Goal: Find specific page/section: Find specific page/section

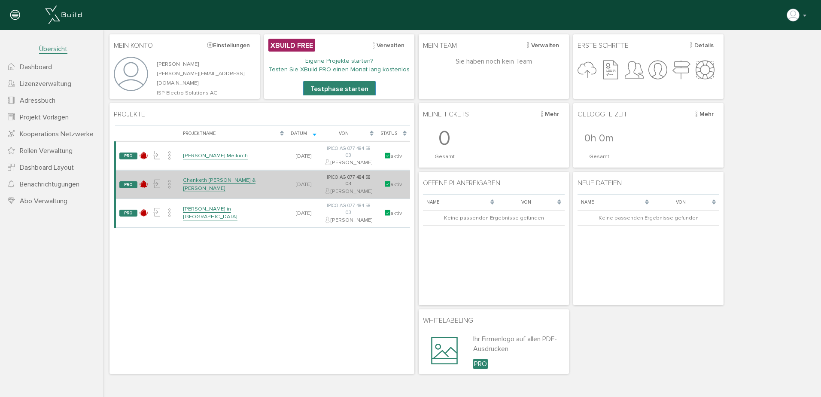
click at [199, 191] on link "Chanketh [PERSON_NAME] & [PERSON_NAME]" at bounding box center [219, 183] width 73 height 15
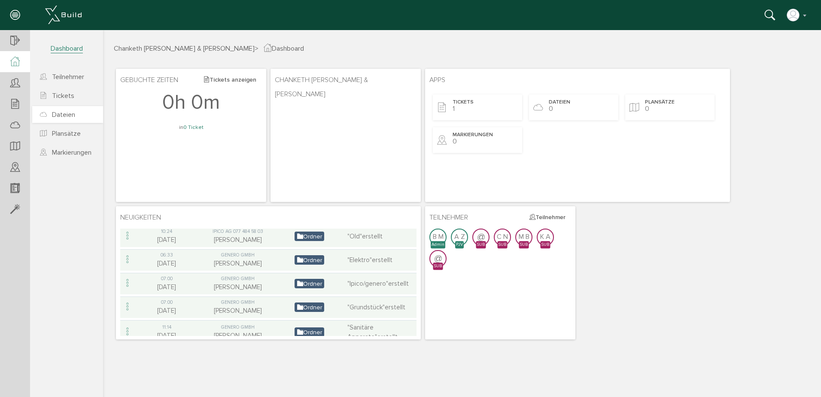
click at [67, 114] on span "Dateien" at bounding box center [63, 114] width 23 height 9
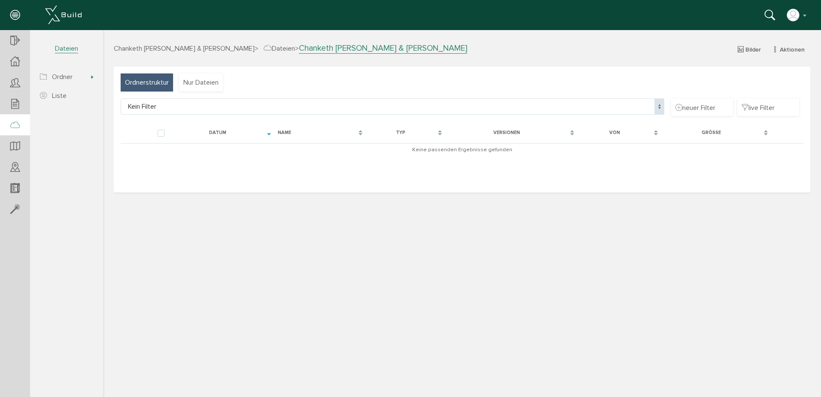
click at [153, 82] on span "Ordnerstruktur" at bounding box center [147, 82] width 44 height 9
click at [206, 81] on span "Nur Dateien" at bounding box center [200, 82] width 35 height 9
click at [288, 48] on span "Dateien" at bounding box center [278, 48] width 31 height 9
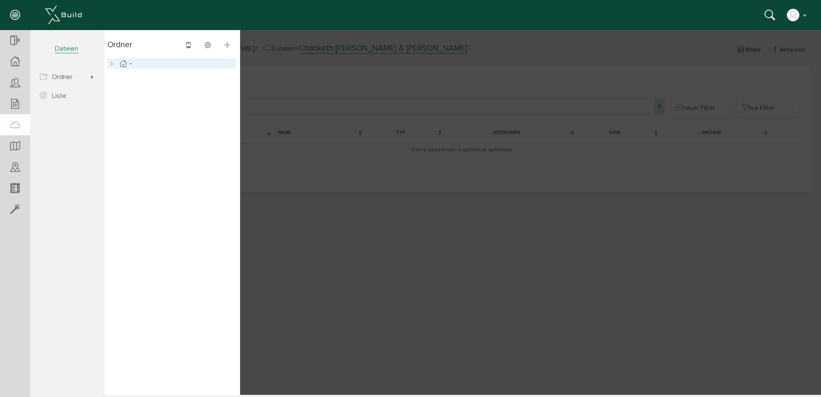
drag, startPoint x: 126, startPoint y: 64, endPoint x: 139, endPoint y: 73, distance: 15.7
click at [126, 64] on icon at bounding box center [123, 63] width 10 height 10
click at [63, 49] on span "Dateien" at bounding box center [66, 48] width 23 height 9
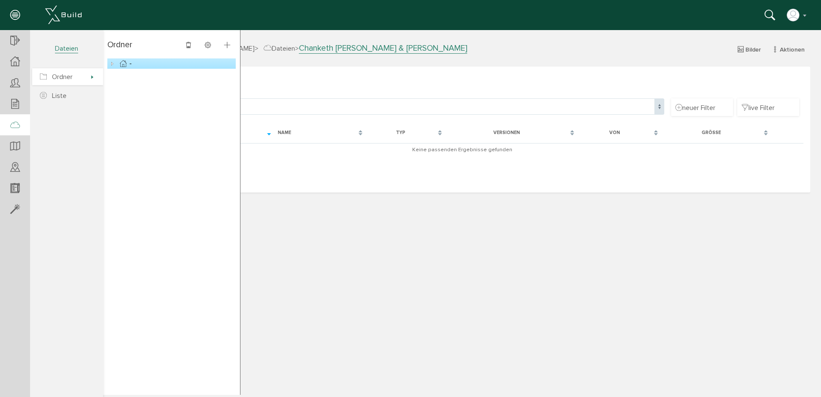
click at [54, 74] on span "Ordner" at bounding box center [62, 77] width 21 height 9
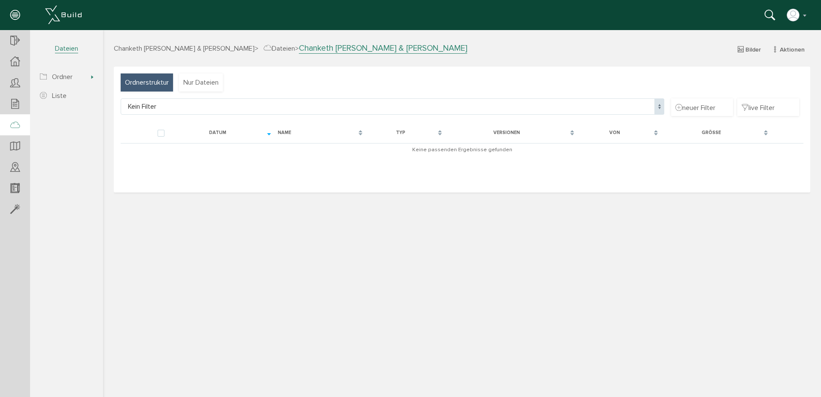
click at [282, 48] on span "Dateien" at bounding box center [278, 48] width 31 height 9
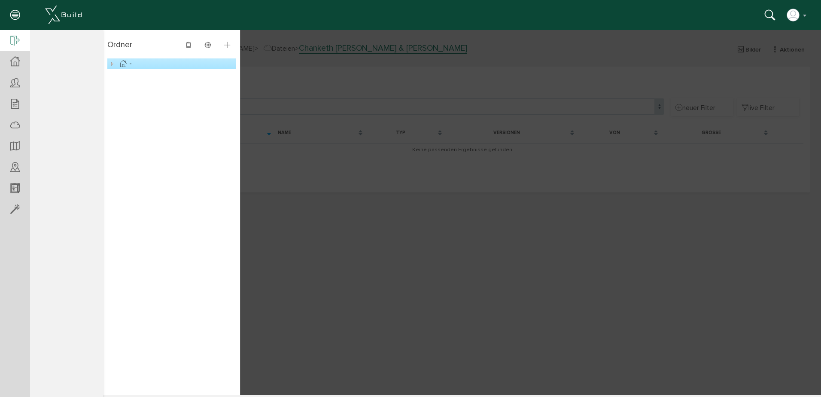
click at [10, 39] on div at bounding box center [15, 41] width 30 height 22
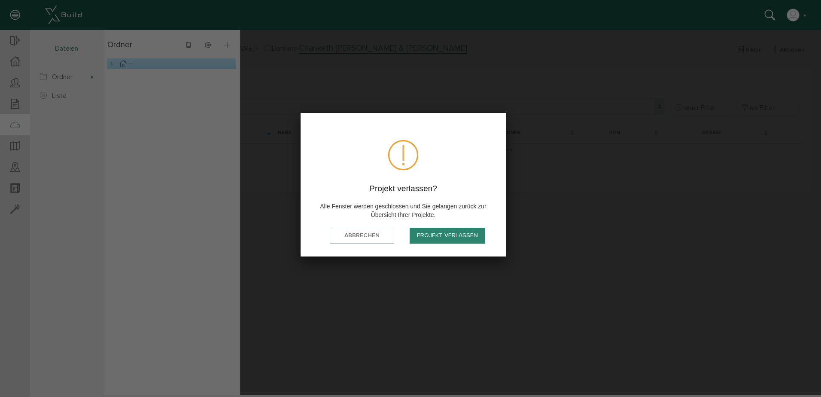
click at [450, 237] on button "Projekt verlassen" at bounding box center [447, 235] width 76 height 16
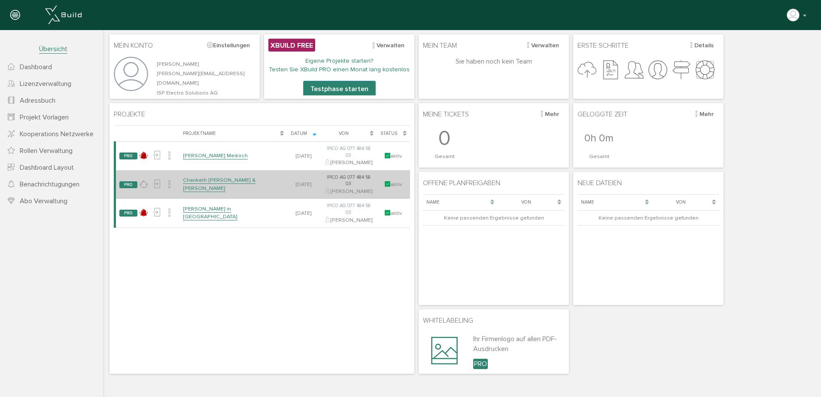
click at [212, 191] on link "Chanketh [PERSON_NAME] & [PERSON_NAME]" at bounding box center [219, 183] width 73 height 15
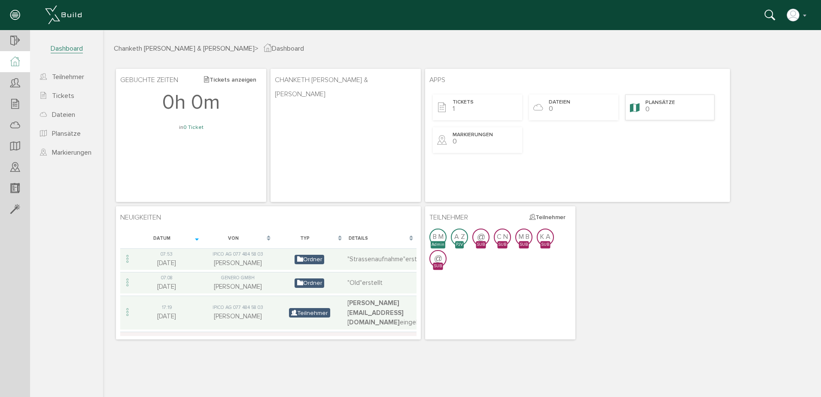
click at [660, 105] on span "Plansätze" at bounding box center [660, 102] width 30 height 7
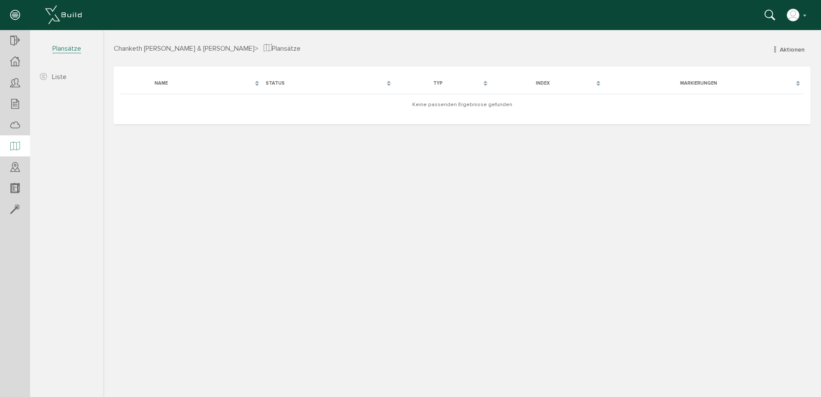
click at [173, 46] on span "Chanketh [PERSON_NAME] & [PERSON_NAME]" at bounding box center [184, 48] width 141 height 9
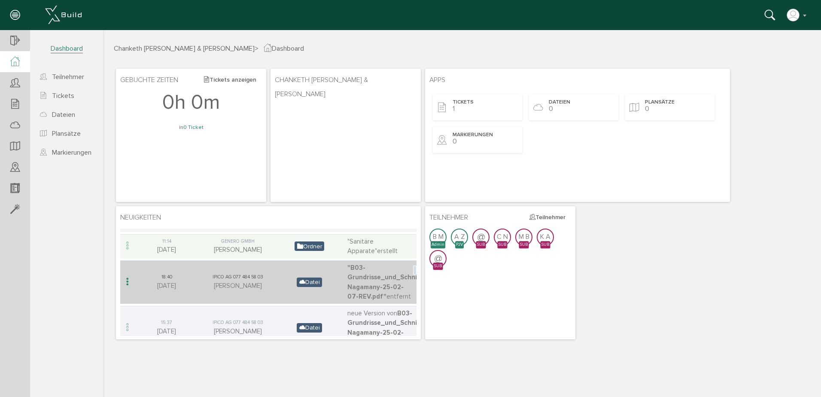
click at [302, 278] on icon at bounding box center [302, 281] width 6 height 7
click at [374, 279] on span ""B03-Grundrisse_und_Schnitte-Nagamany-25-02-07-REV.pdf"" at bounding box center [388, 281] width 82 height 37
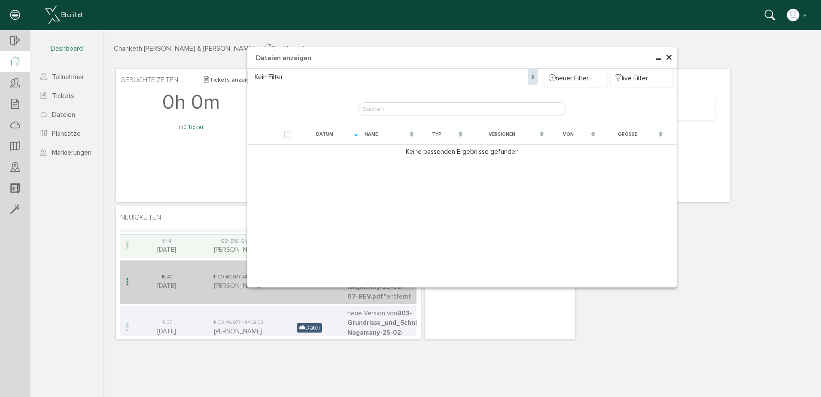
type input "B03-Grundrisse_und_Schnitte-Nagamany-25-02-07-REV.pdf"
checkbox input "false"
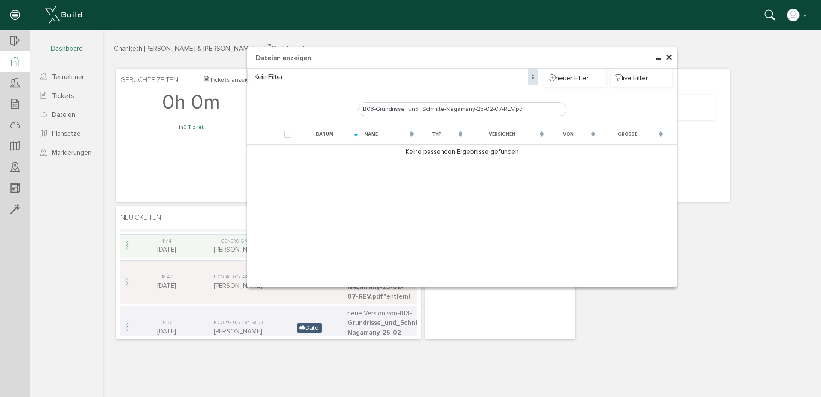
click at [668, 59] on span "×" at bounding box center [668, 57] width 7 height 17
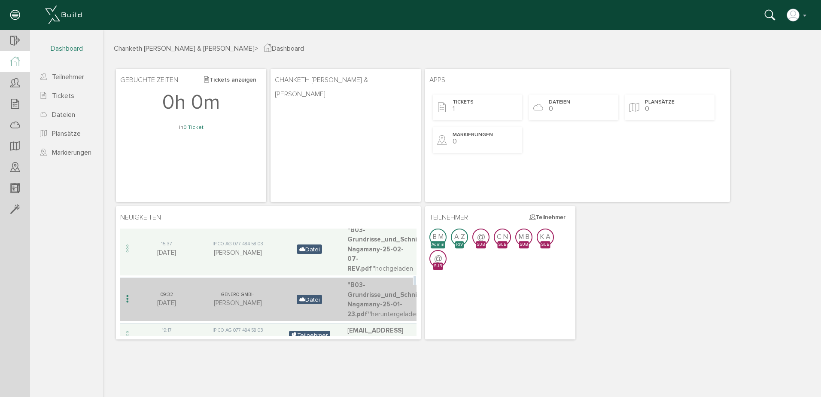
click at [309, 294] on span "Datei" at bounding box center [309, 298] width 25 height 9
click at [372, 288] on span ""B03-Grundrisse_und_Schnitte-Nagamany-25-01-23.pdf"" at bounding box center [388, 299] width 82 height 37
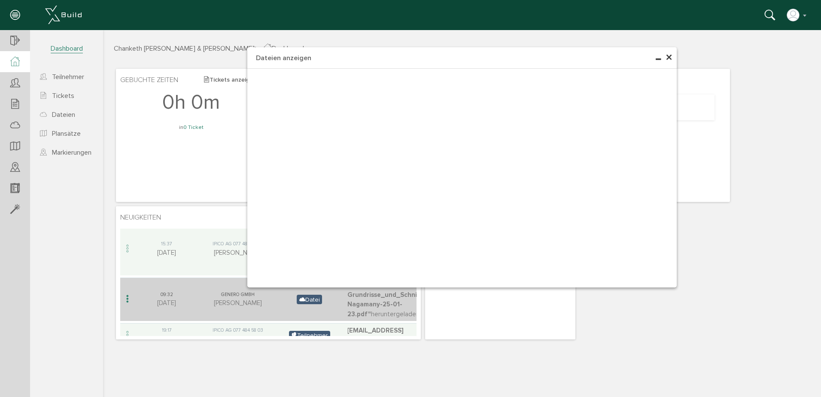
type input "B03-Grundrisse_und_Schnitte-Nagamany-25-01-23.pdf"
checkbox input "false"
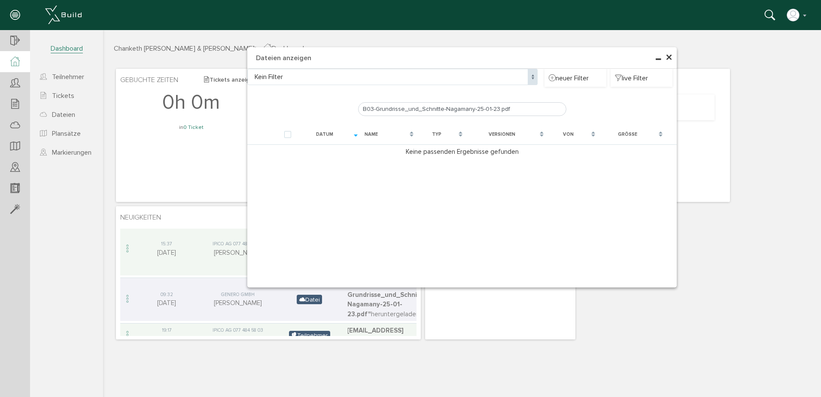
click at [673, 59] on h4 "Dateien anzeigen" at bounding box center [461, 57] width 429 height 21
click at [672, 54] on h4 "Dateien anzeigen" at bounding box center [461, 57] width 429 height 21
click at [670, 55] on span "×" at bounding box center [668, 57] width 7 height 17
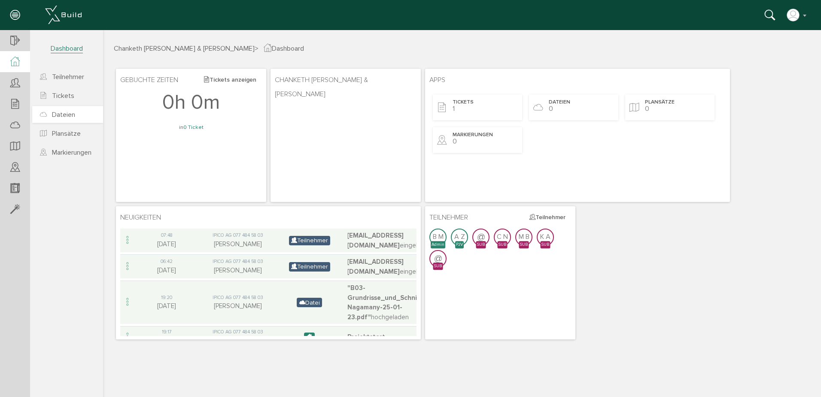
click at [61, 117] on span "Dateien" at bounding box center [63, 114] width 23 height 9
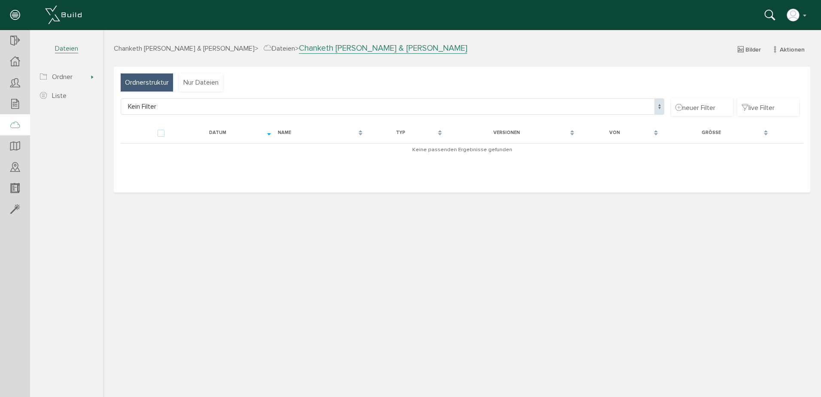
click at [65, 46] on span "Dateien" at bounding box center [66, 48] width 23 height 9
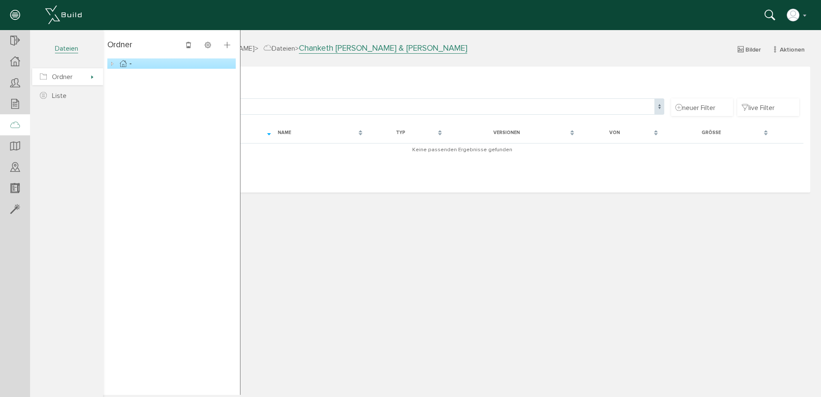
click at [59, 77] on span "Ordner" at bounding box center [62, 77] width 21 height 9
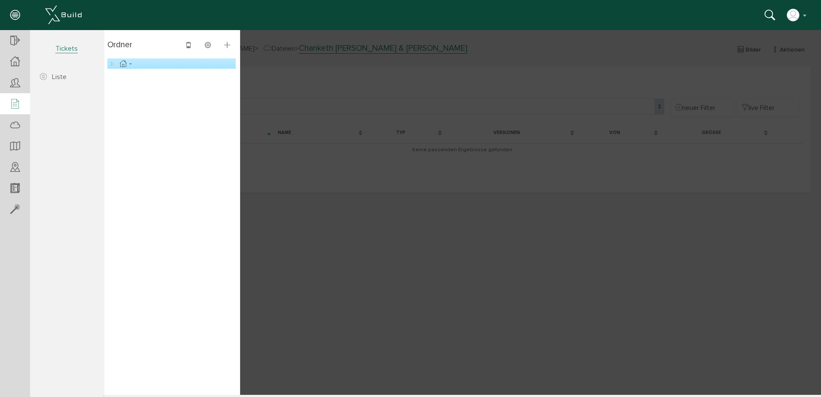
click at [16, 102] on icon at bounding box center [14, 104] width 9 height 12
